Goal: Information Seeking & Learning: Learn about a topic

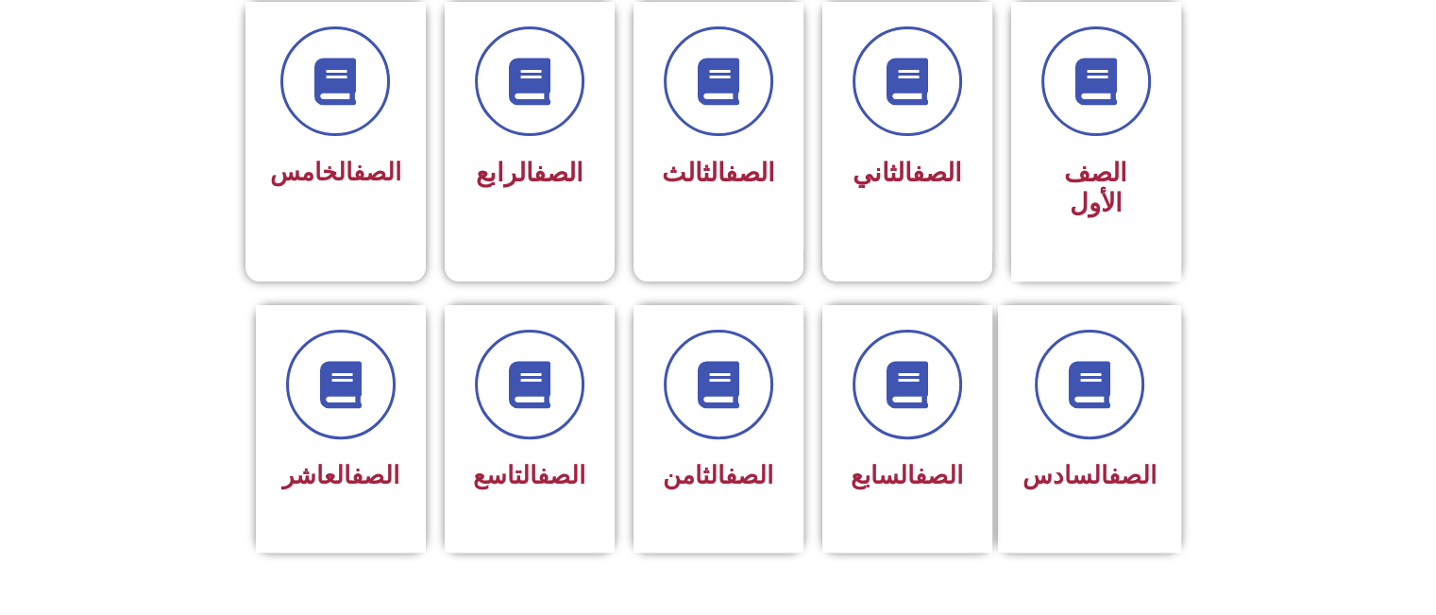
scroll to position [567, 0]
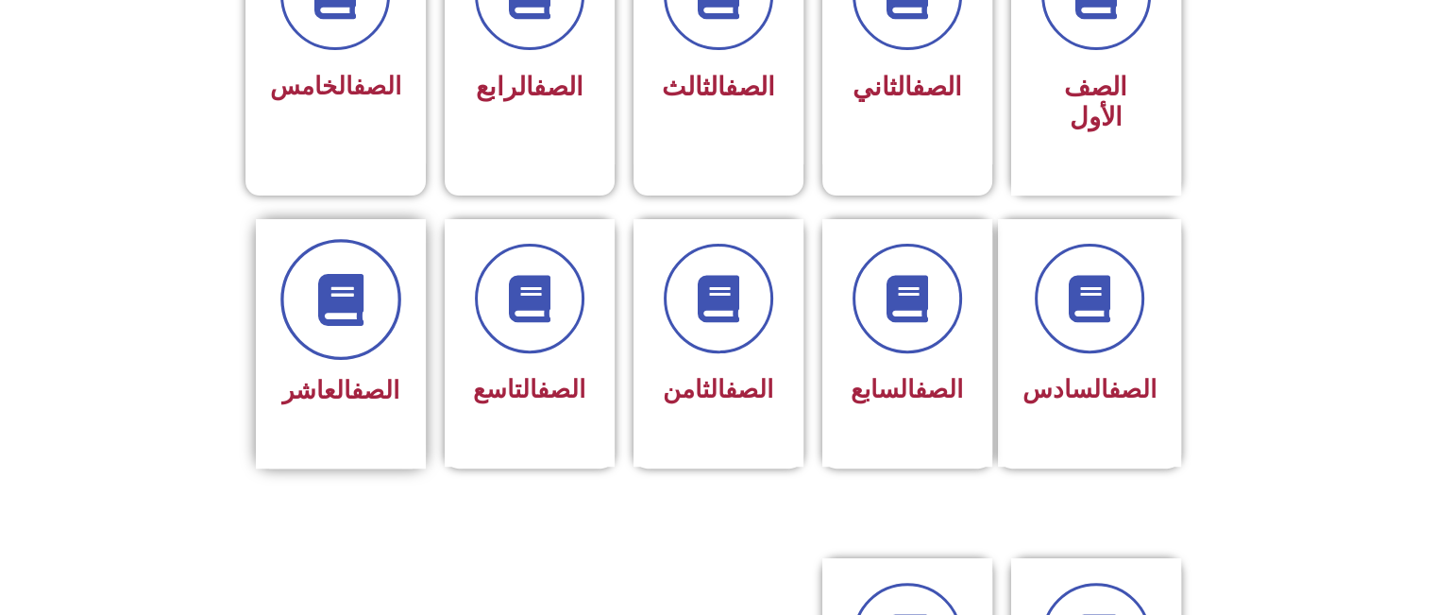
click at [325, 276] on icon at bounding box center [340, 299] width 52 height 52
click at [326, 278] on icon at bounding box center [340, 299] width 52 height 52
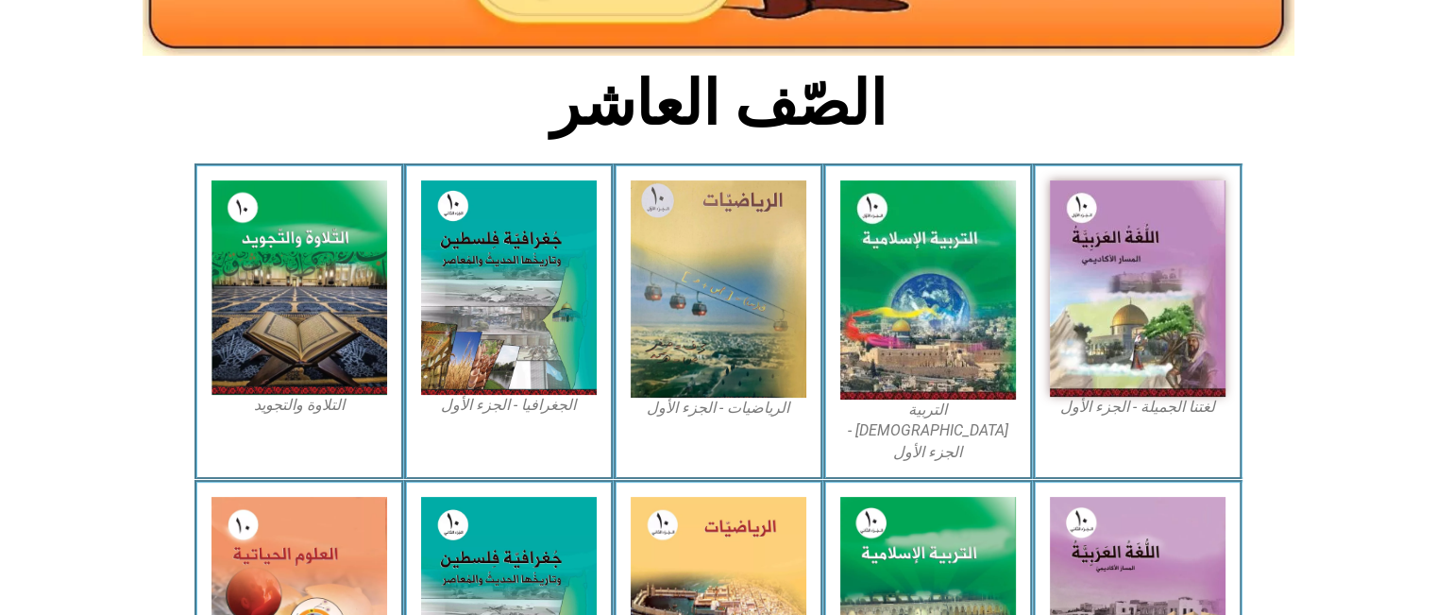
scroll to position [472, 0]
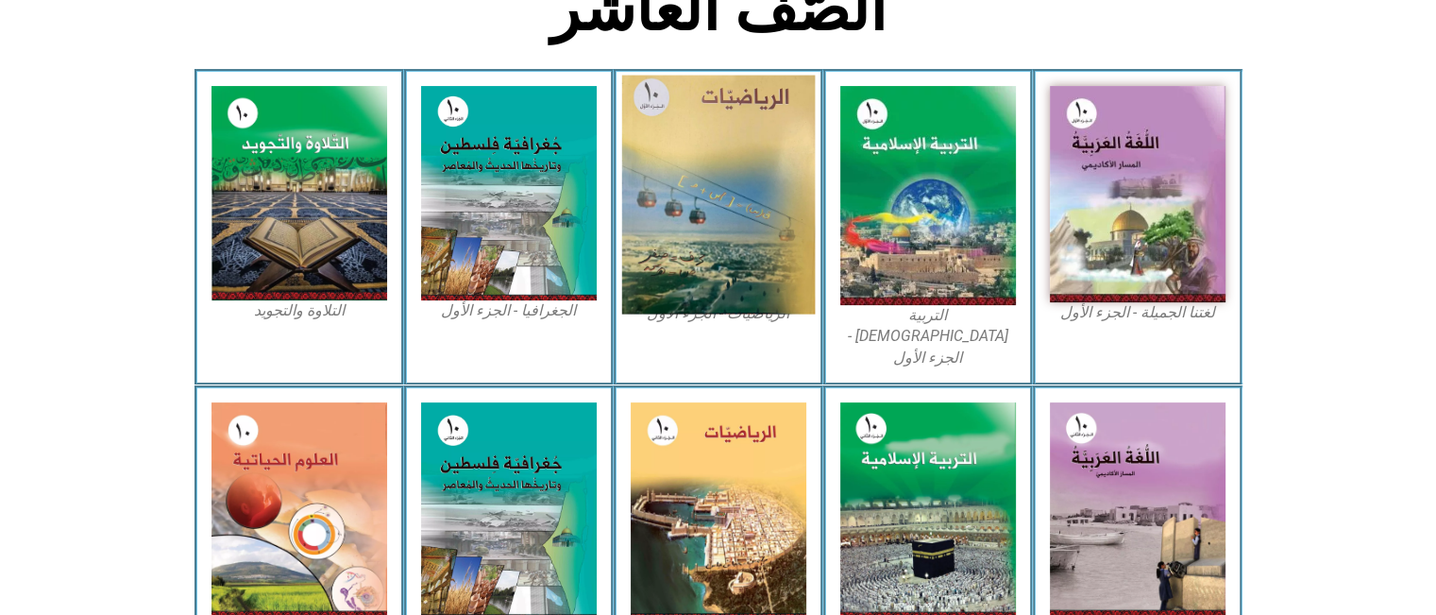
click at [700, 278] on img at bounding box center [718, 195] width 194 height 239
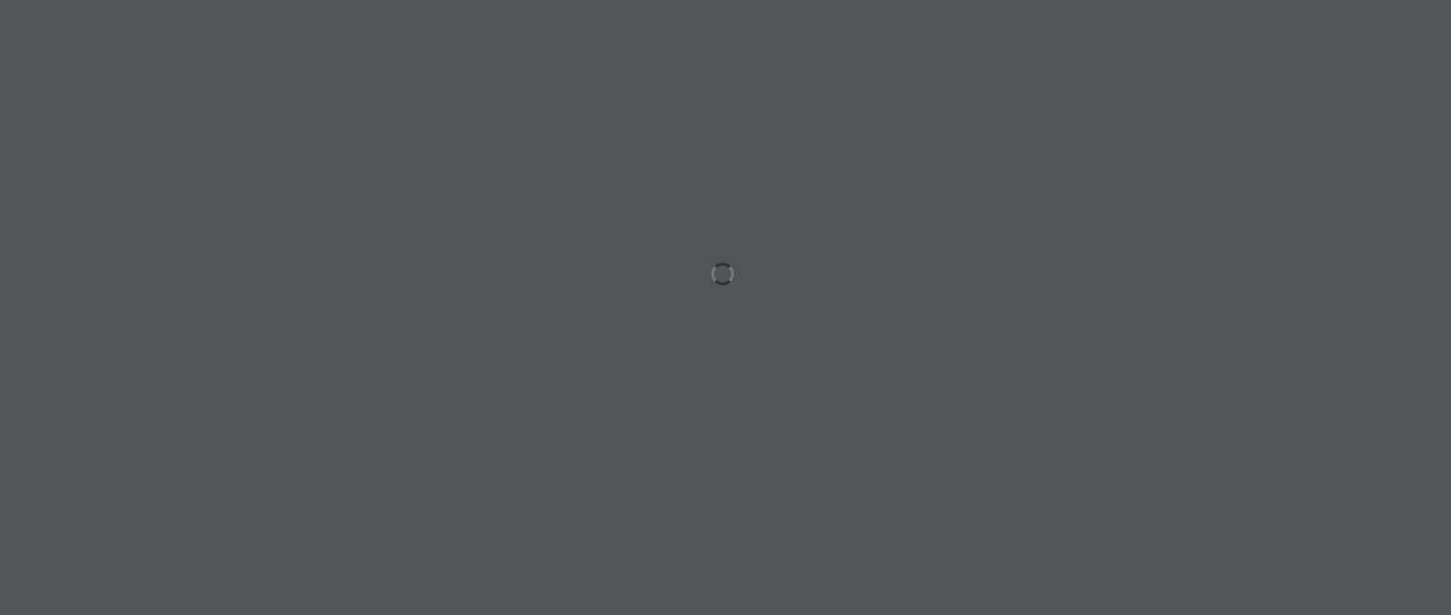
click at [719, 271] on div at bounding box center [725, 307] width 1451 height 615
